Goal: Check status: Check status

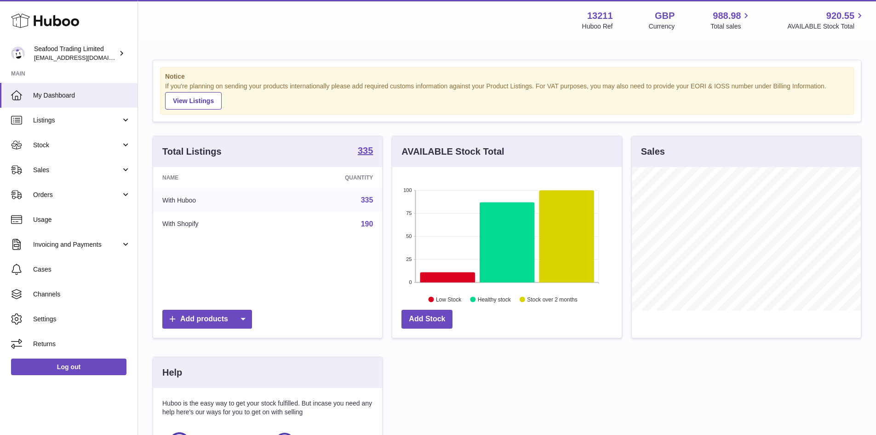
scroll to position [143, 232]
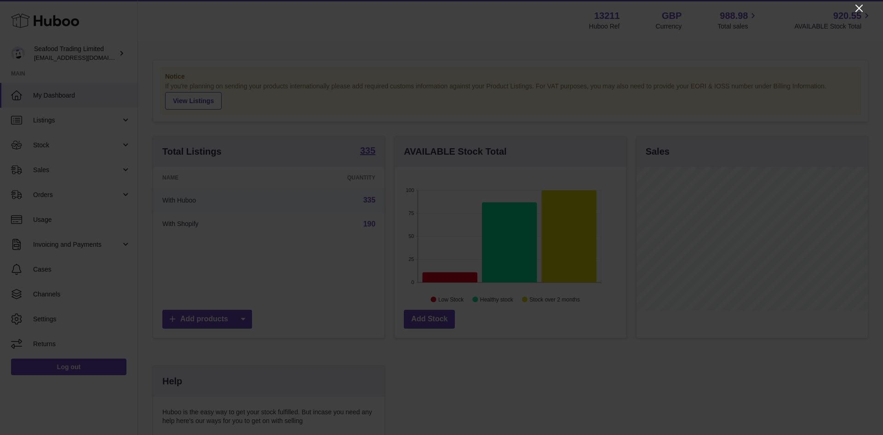
click at [858, 6] on icon "Close" at bounding box center [858, 8] width 11 height 11
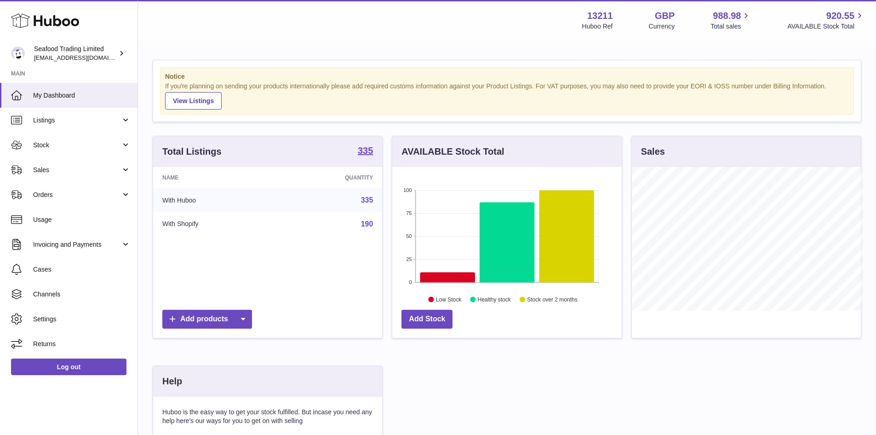
scroll to position [459701, 459616]
click at [50, 174] on link "Sales" at bounding box center [68, 169] width 137 height 25
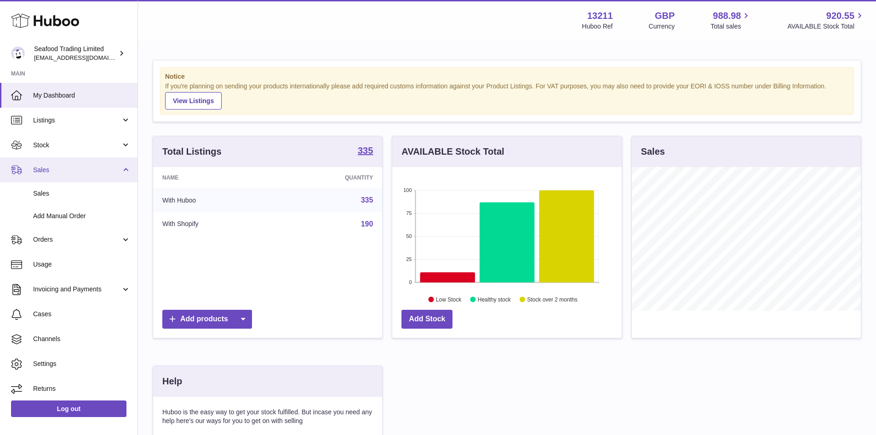
click at [50, 159] on link "Sales" at bounding box center [68, 169] width 137 height 25
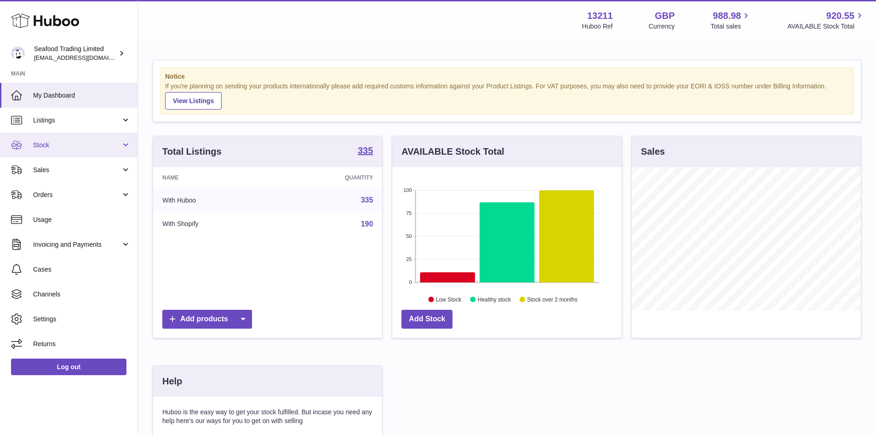
click at [48, 149] on span "Stock" at bounding box center [77, 145] width 88 height 9
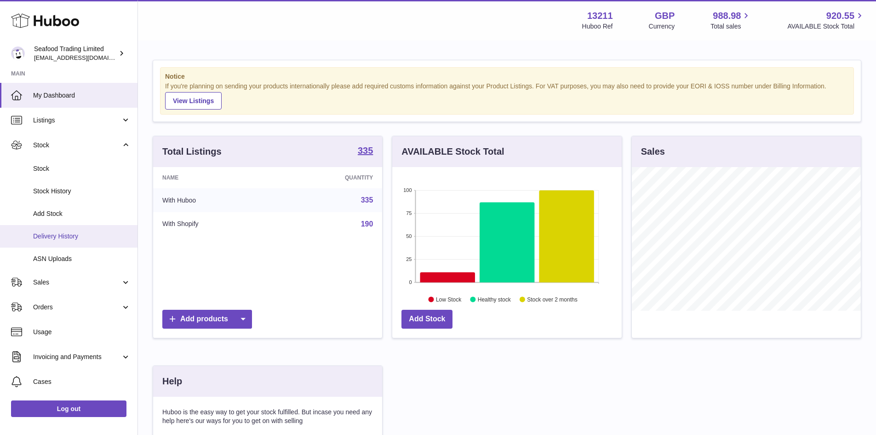
click at [52, 232] on span "Delivery History" at bounding box center [81, 236] width 97 height 9
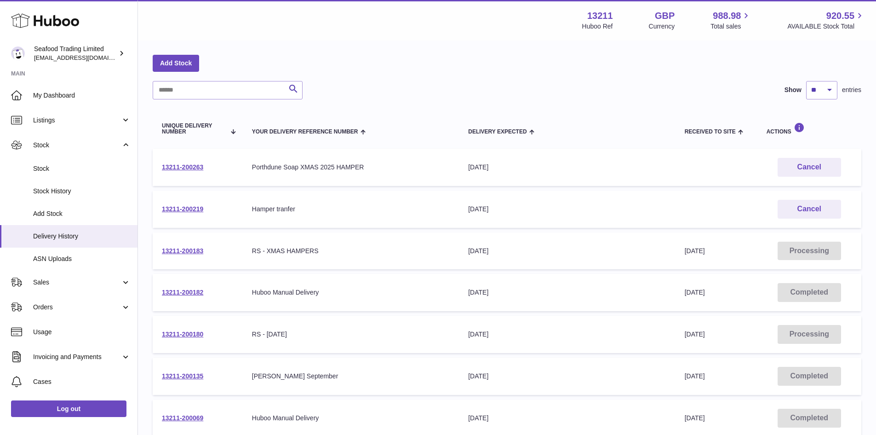
scroll to position [138, 0]
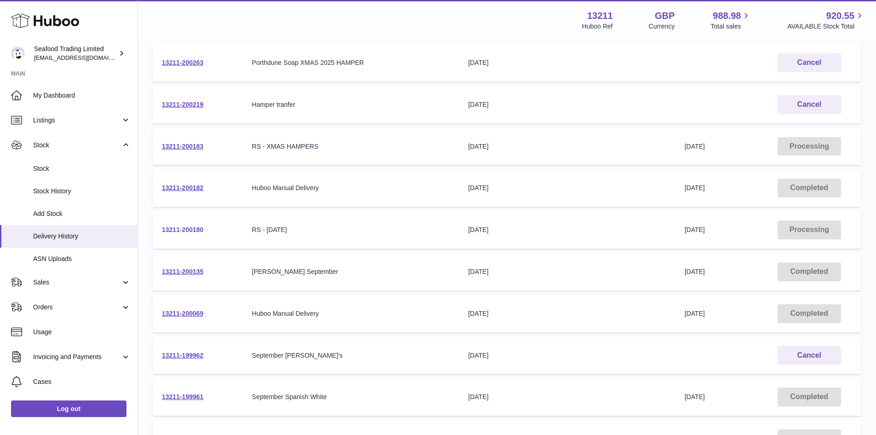
click at [195, 227] on link "13211-200180" at bounding box center [182, 229] width 41 height 7
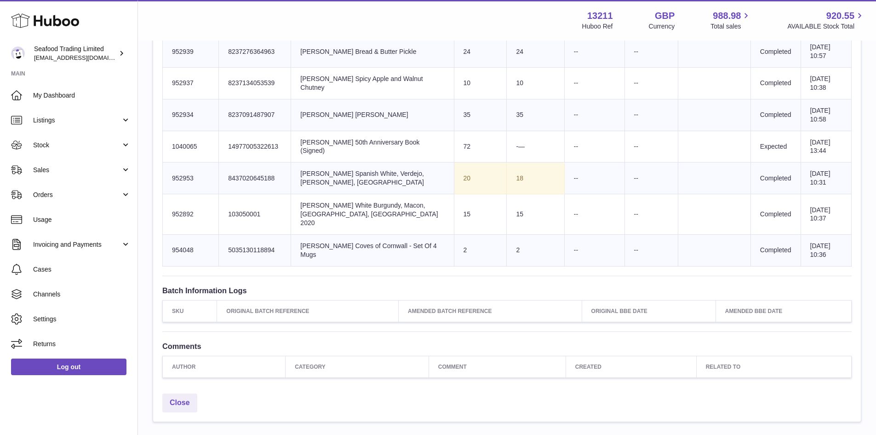
scroll to position [644, 0]
